Goal: Task Accomplishment & Management: Manage account settings

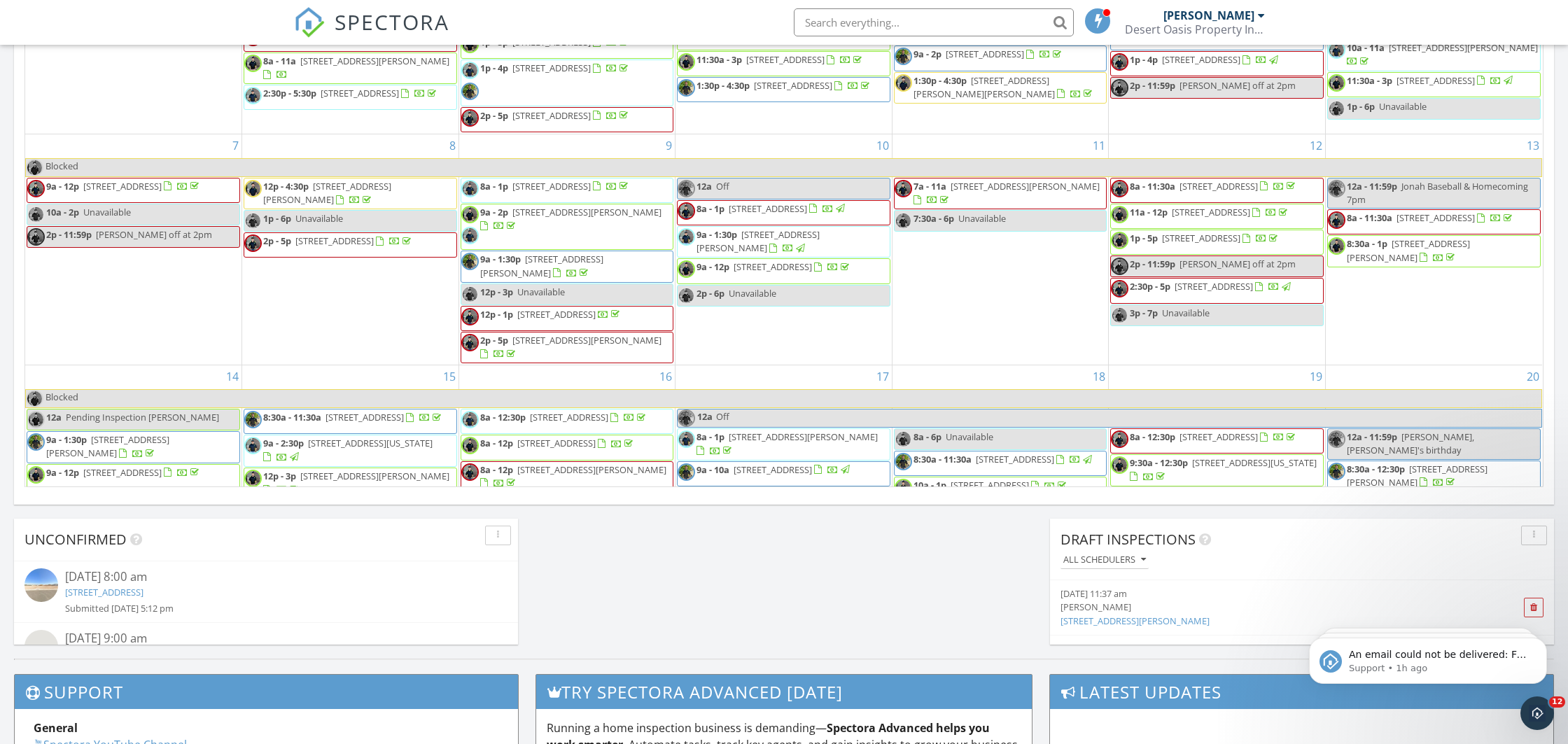
scroll to position [1274, 1569]
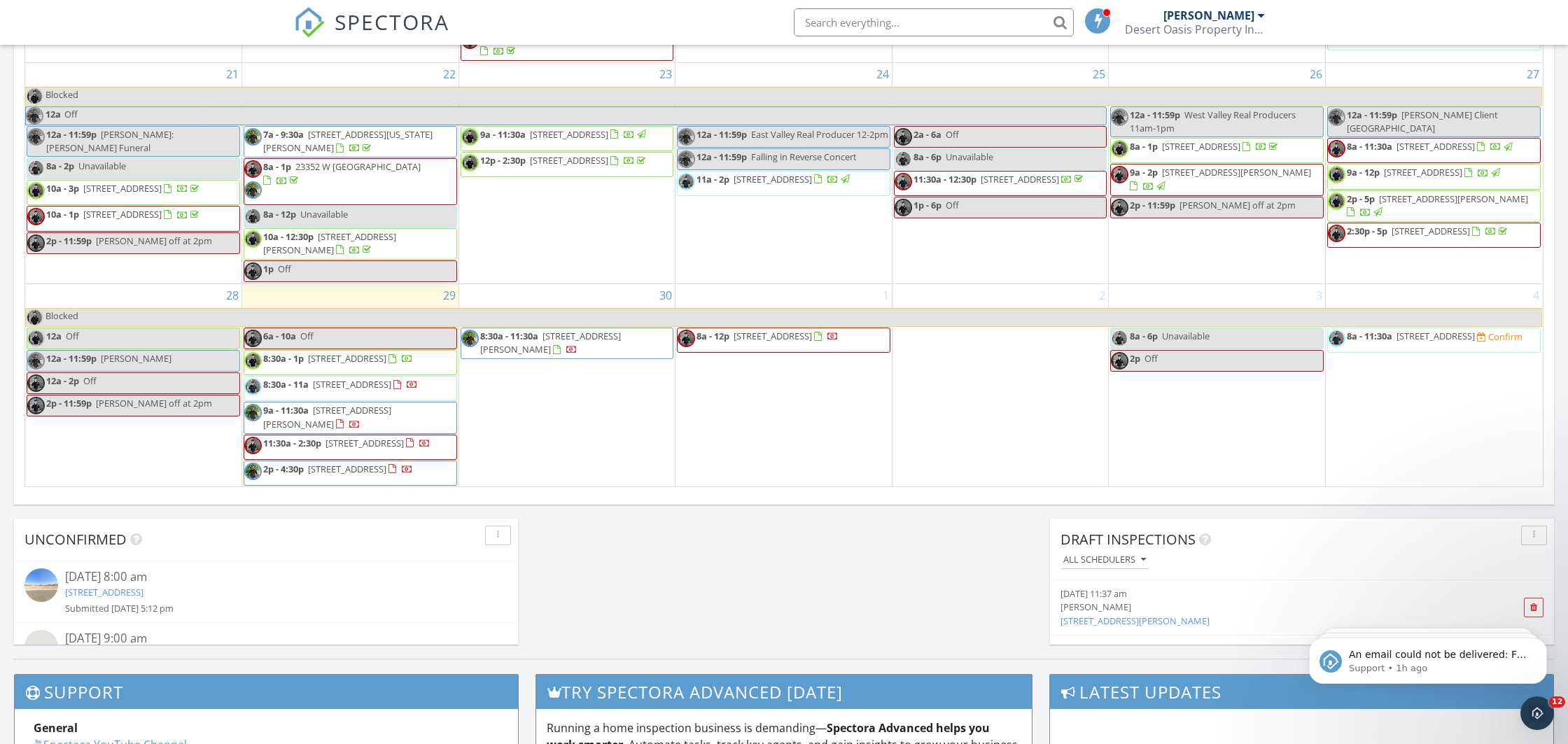
click at [343, 20] on span "SPECTORA" at bounding box center [392, 21] width 115 height 29
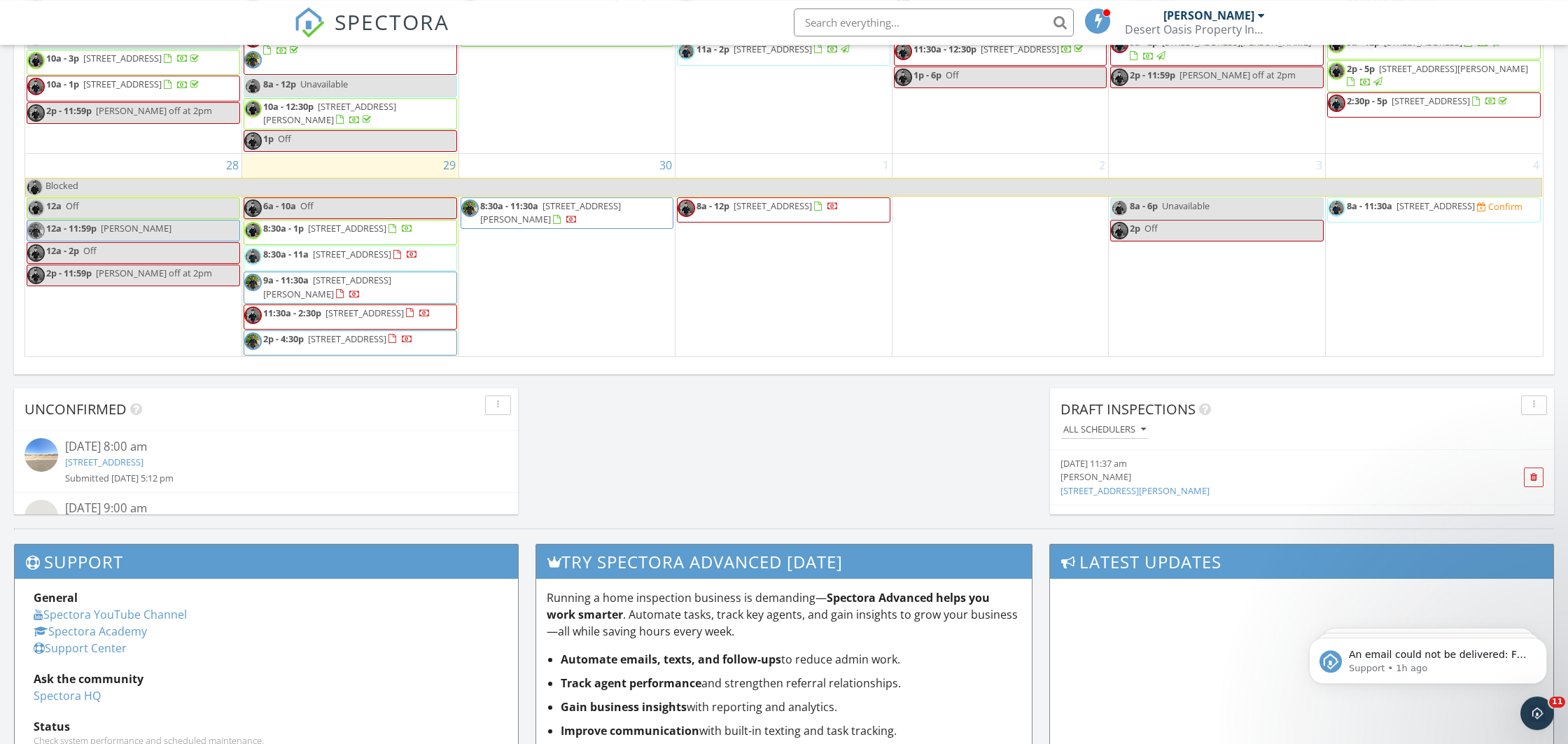
scroll to position [956, 0]
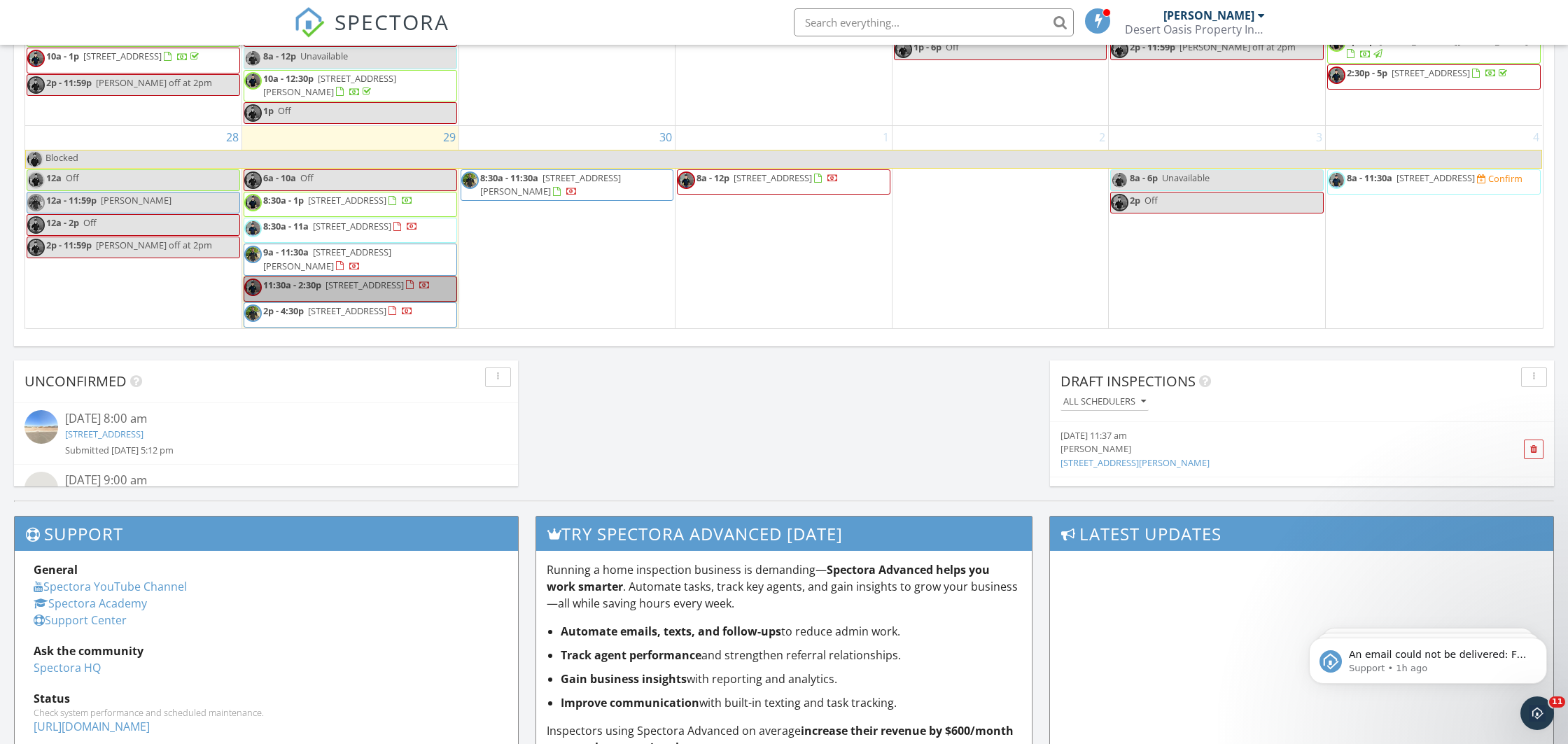
drag, startPoint x: 298, startPoint y: 292, endPoint x: 322, endPoint y: 279, distance: 27.9
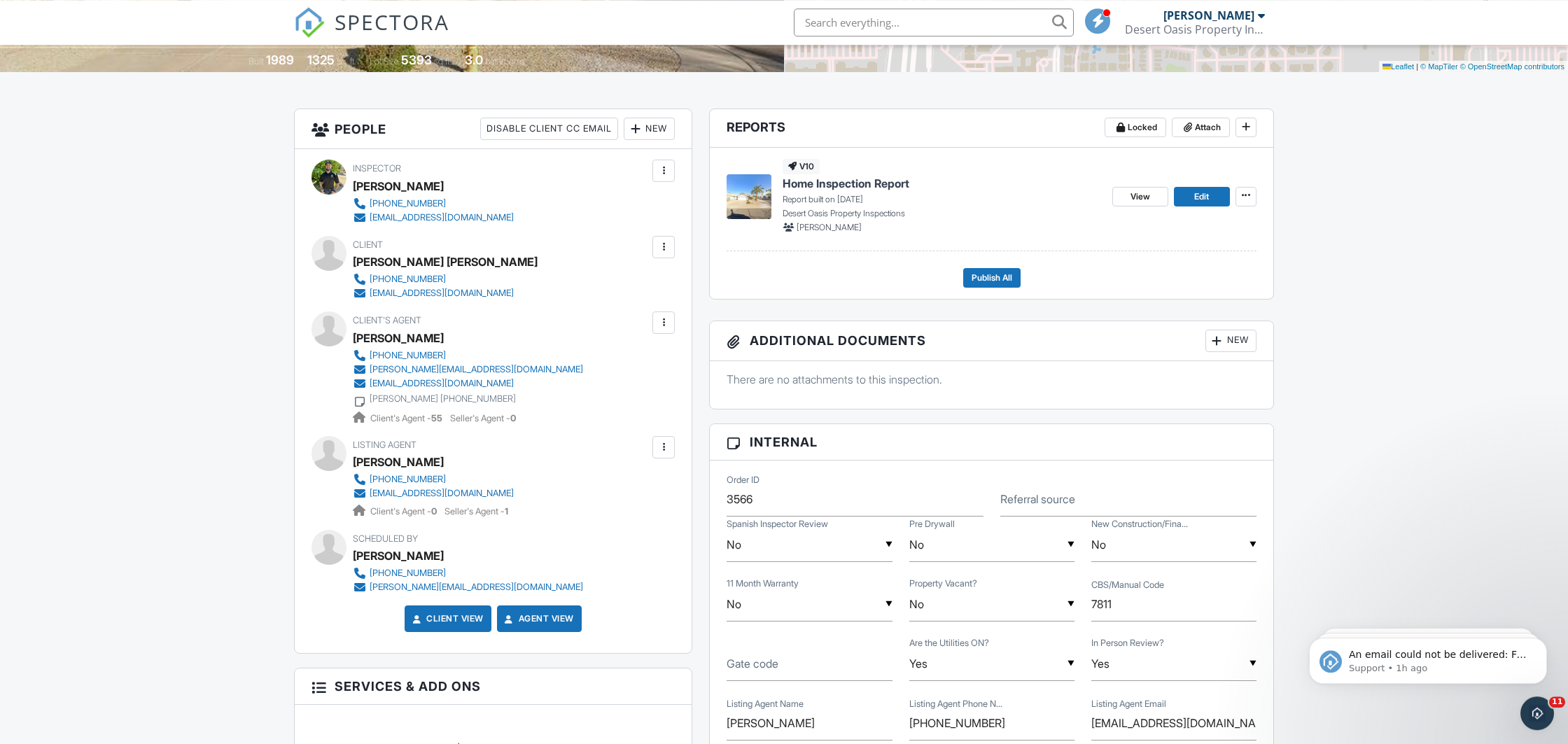
scroll to position [185, 0]
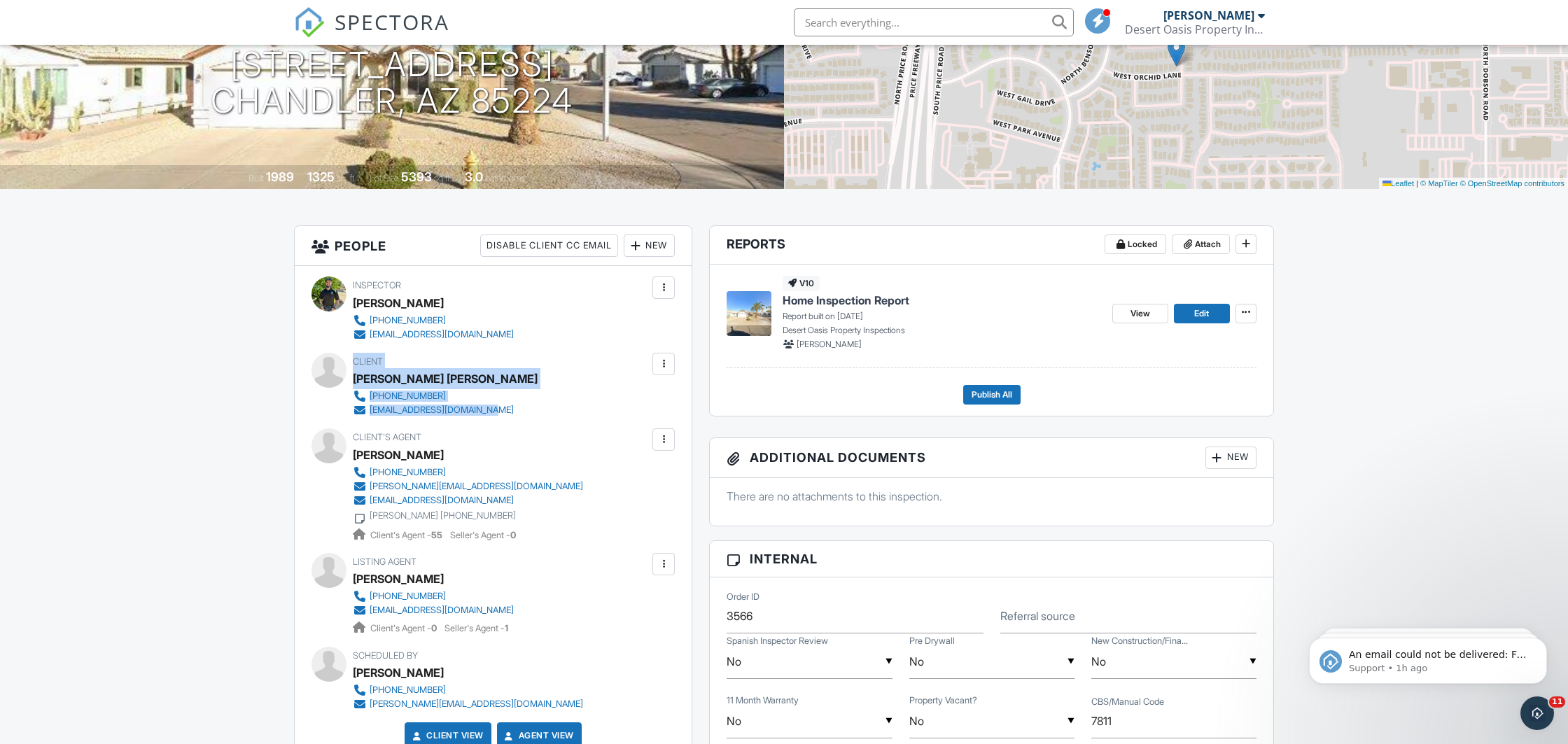
drag, startPoint x: 356, startPoint y: 361, endPoint x: 520, endPoint y: 412, distance: 172.1
click at [520, 412] on div "Client Trang Thi Diem Nguyen 408-464-4788 trangtrang.0795@gmail.com" at bounding box center [473, 385] width 241 height 64
copy div "Client Trang Thi Diem Nguyen 408-464-4788 trangtrang.0795@gmail.com"
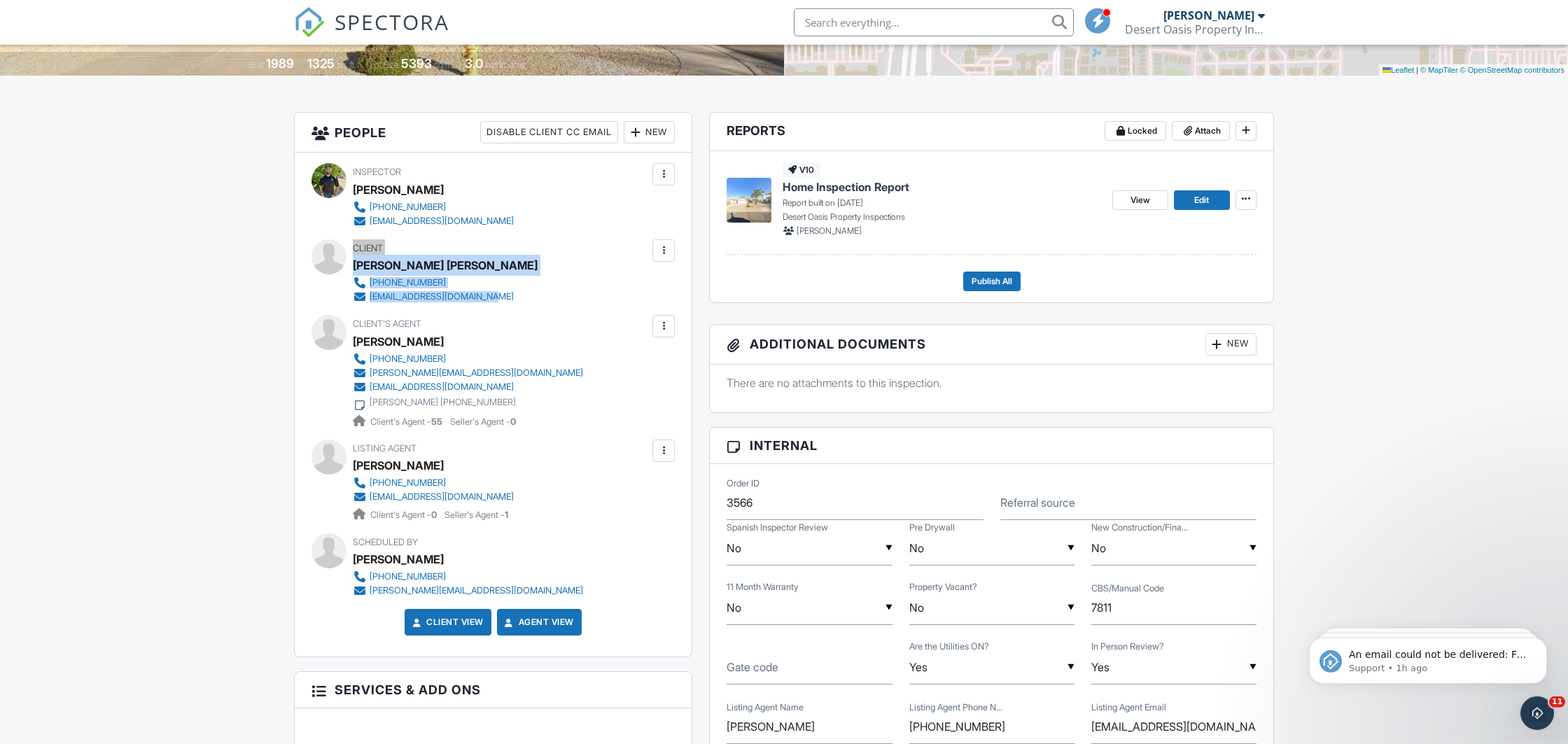
scroll to position [405, 0]
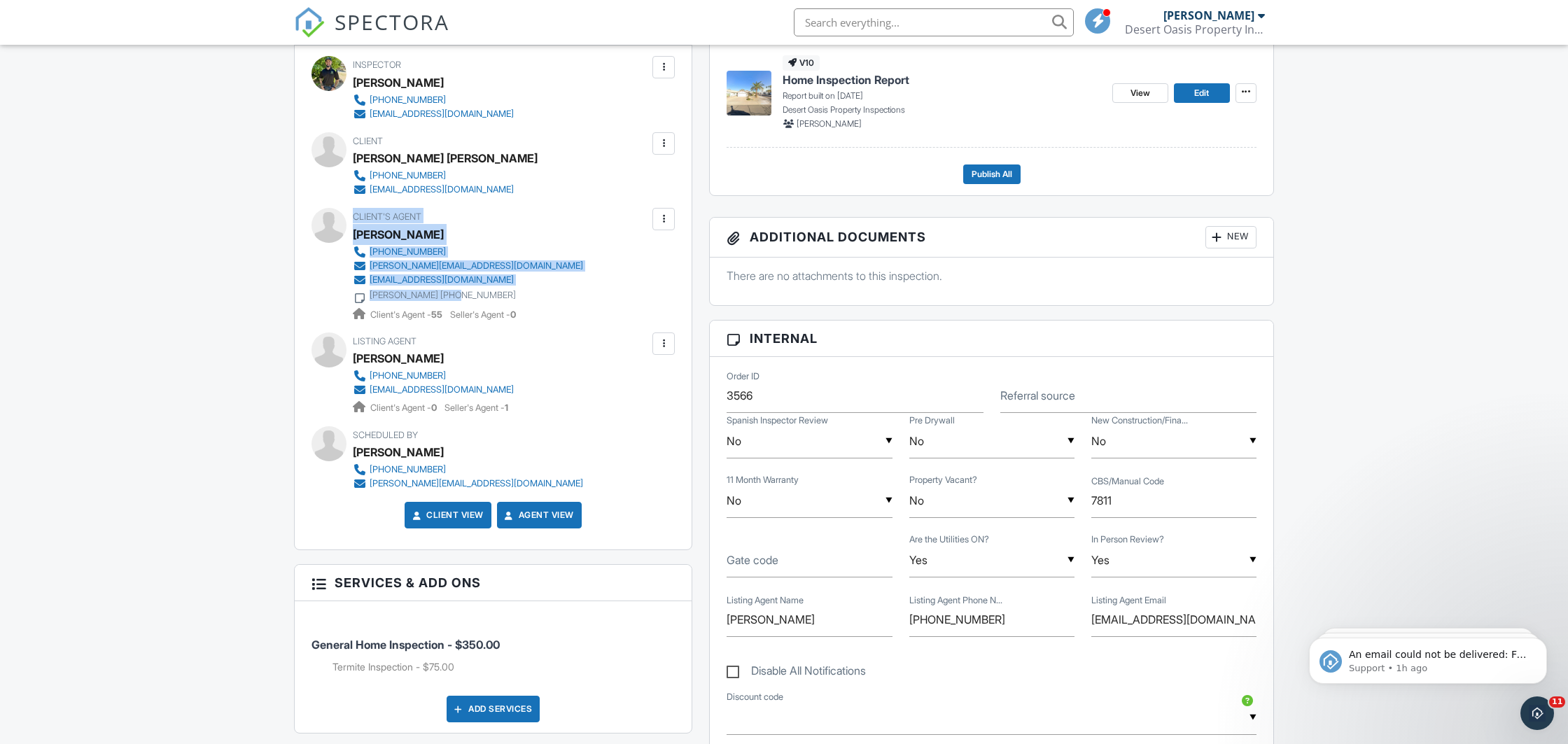
drag, startPoint x: 352, startPoint y: 215, endPoint x: 530, endPoint y: 297, distance: 195.8
click at [530, 297] on div "Client's Agent Christy Le 480-842-9688 christy.le@exprealty.com 4ethan.kl@gmail…" at bounding box center [493, 264] width 363 height 113
copy div "Client's Agent Christy Le 480-842-9688 christy.le@exprealty.com 4ethan.kl@gmail…"
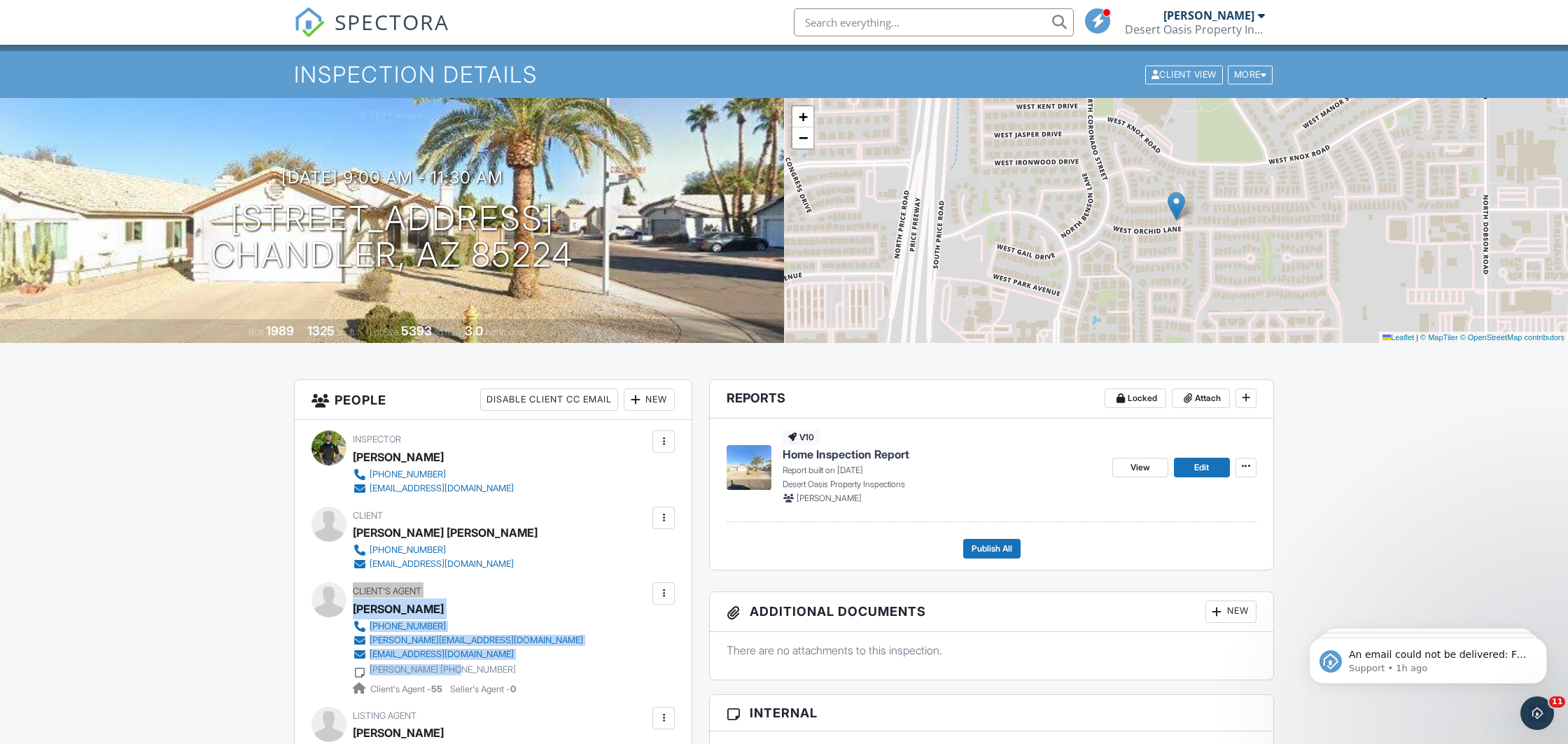
scroll to position [0, 0]
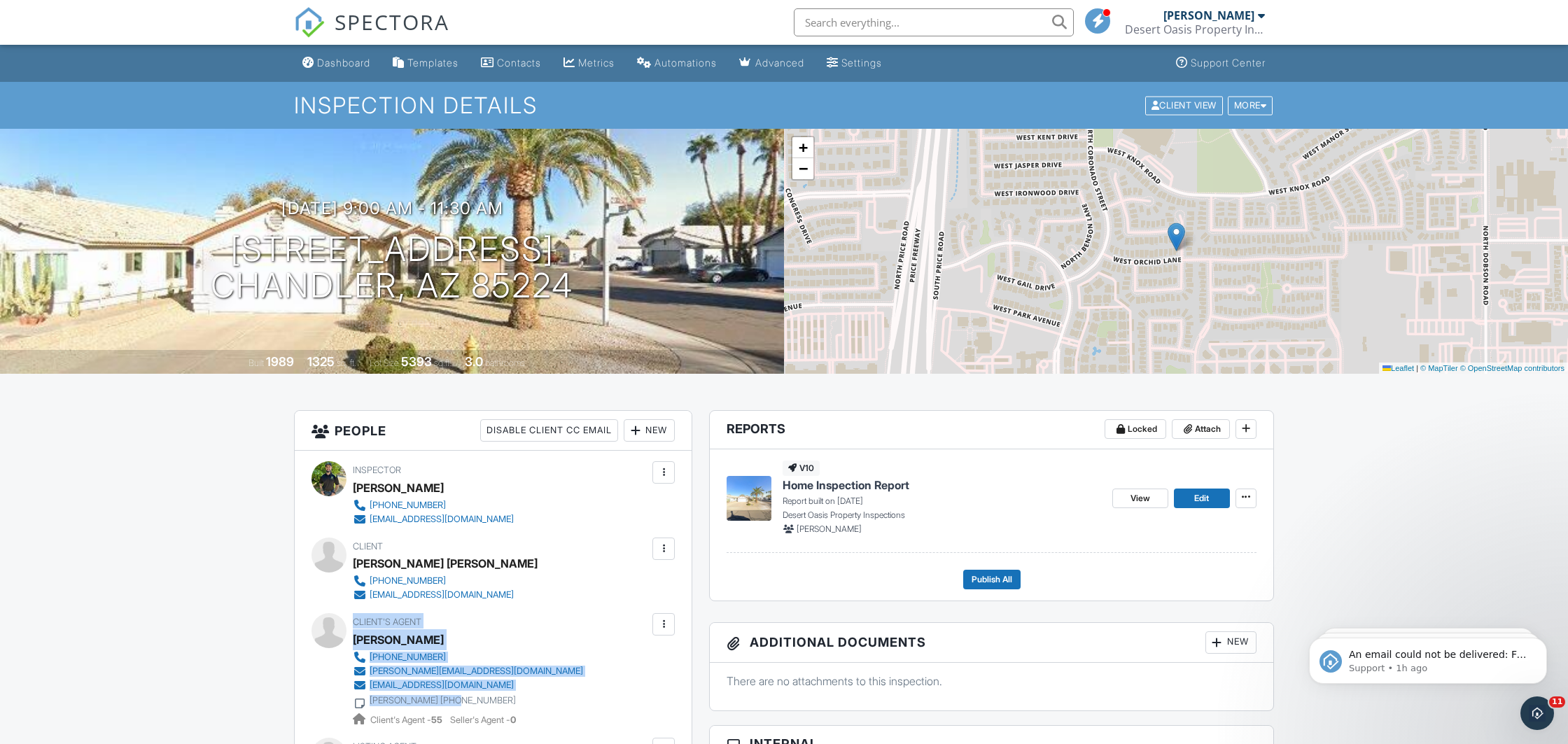
drag, startPoint x: 240, startPoint y: 237, endPoint x: 578, endPoint y: 290, distance: 342.3
click at [578, 290] on div "09/29/2025 9:00 am - 11:30 am 2518 W Orchid Ln Chandler, AZ 85224" at bounding box center [392, 252] width 784 height 106
copy h1 "2518 W Orchid Ln Chandler, AZ 85224"
